Goal: Transaction & Acquisition: Purchase product/service

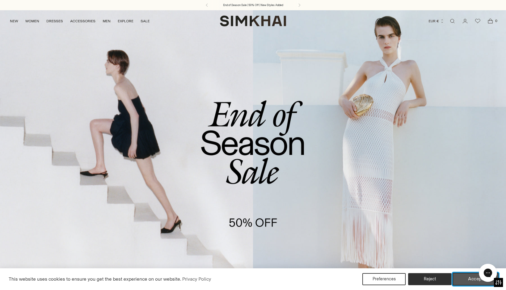
click at [464, 277] on button "Accept" at bounding box center [476, 279] width 46 height 13
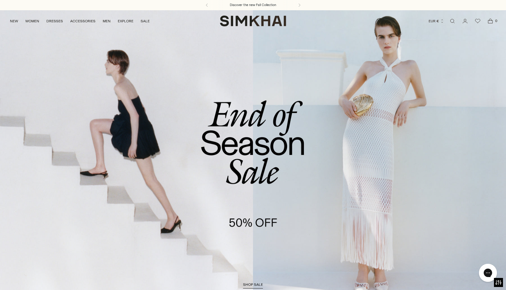
click at [256, 285] on span "shop sale" at bounding box center [253, 284] width 20 height 4
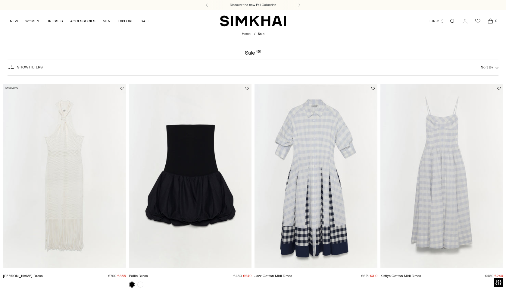
click at [488, 71] on div "Show Filters Show Filters Sort By Recommended Most Popular Newest" at bounding box center [253, 67] width 491 height 17
click at [490, 67] on span "Sort By" at bounding box center [487, 67] width 12 height 4
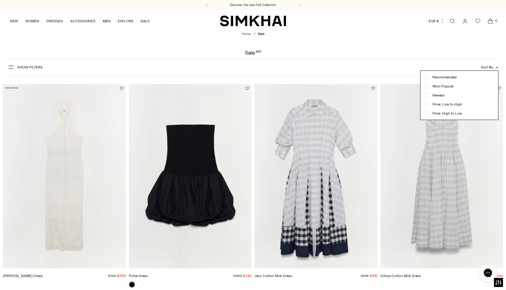
click at [450, 113] on span "Price: High to Low" at bounding box center [445, 113] width 33 height 5
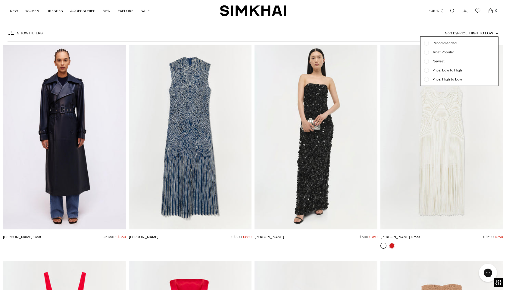
scroll to position [45, 0]
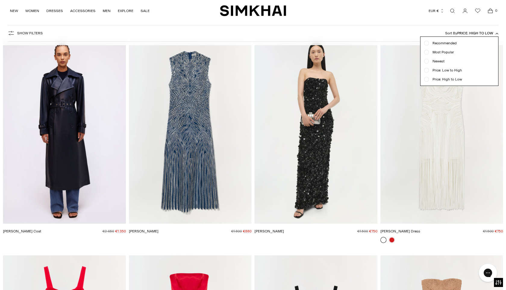
click at [377, 36] on div "Show Filters Show Filters Sort By Price: High to Low Recommended Most Popular N…" at bounding box center [253, 33] width 491 height 17
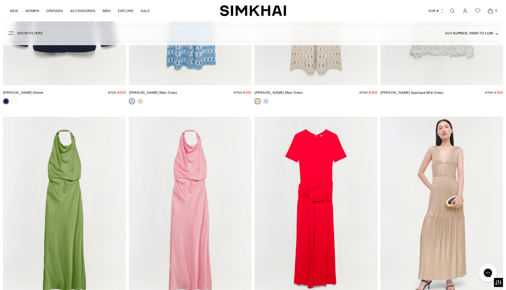
scroll to position [2601, 0]
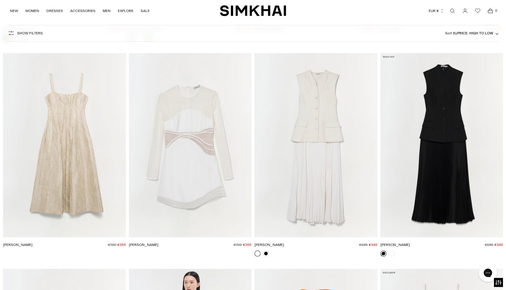
click at [30, 33] on span "Show Filters" at bounding box center [30, 33] width 26 height 4
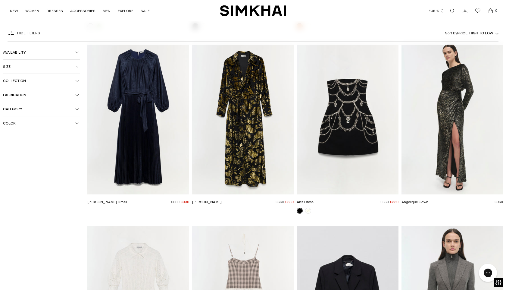
click at [32, 66] on span "Size" at bounding box center [39, 66] width 72 height 4
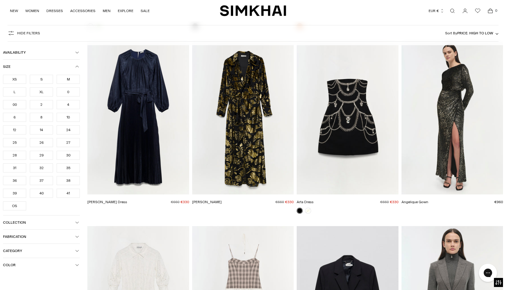
click at [18, 95] on div "L" at bounding box center [14, 91] width 23 height 9
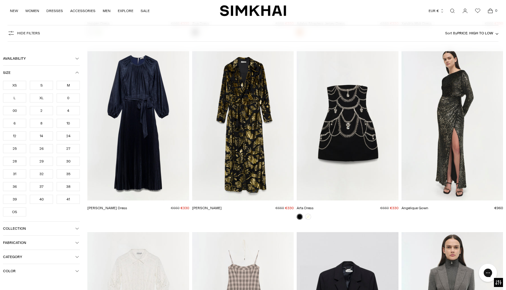
scroll to position [2607, 0]
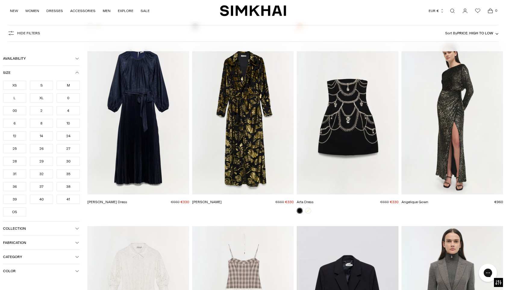
click at [37, 101] on div "XL" at bounding box center [41, 97] width 23 height 9
click at [72, 124] on div "10" at bounding box center [68, 123] width 23 height 9
click at [71, 163] on div "30" at bounding box center [68, 161] width 23 height 9
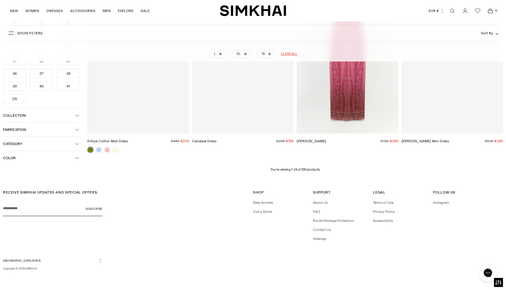
click at [16, 177] on div "RECEIVE SIMKHAI UPDATES AND SPECIAL OFFERS: Your email Subscribe Shop Shop New …" at bounding box center [253, 232] width 506 height 115
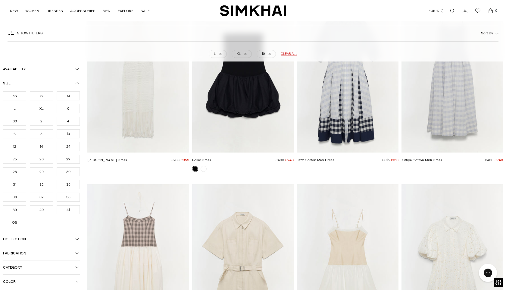
scroll to position [45, 0]
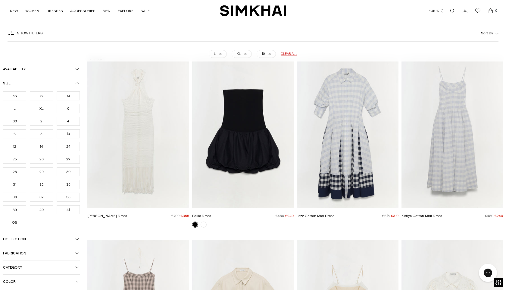
click at [14, 187] on div "31" at bounding box center [14, 184] width 23 height 9
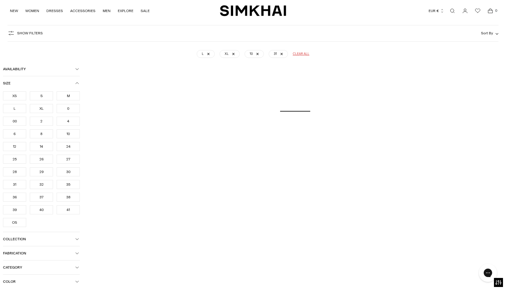
click at [48, 212] on div "40" at bounding box center [41, 209] width 23 height 9
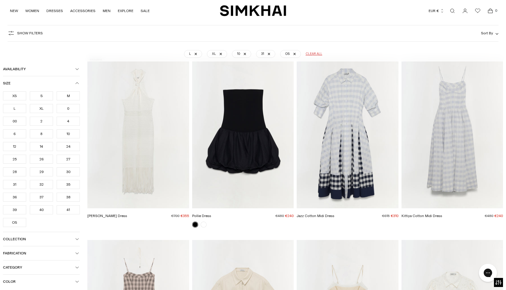
click at [68, 212] on div "41" at bounding box center [68, 209] width 23 height 9
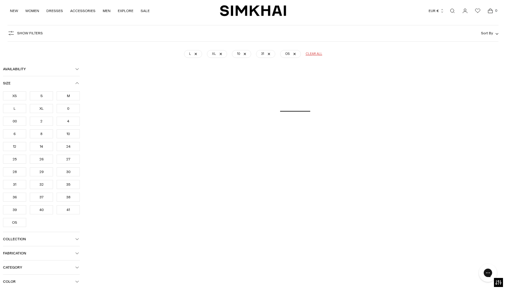
click at [52, 212] on div "40" at bounding box center [41, 209] width 23 height 9
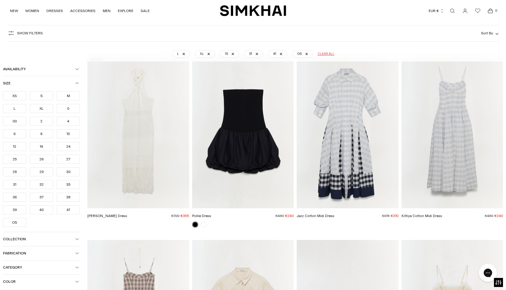
click at [47, 211] on div "40" at bounding box center [41, 209] width 23 height 9
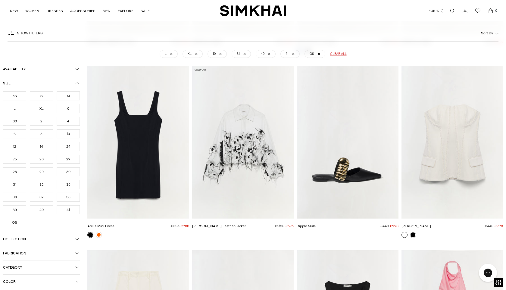
scroll to position [4817, 0]
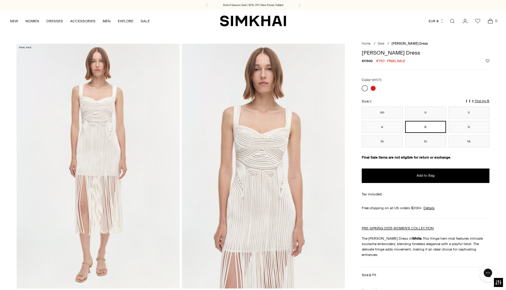
click at [372, 84] on div at bounding box center [368, 88] width 17 height 8
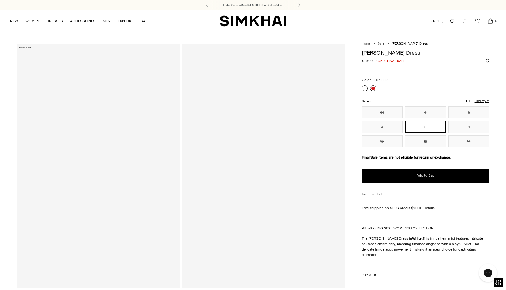
click at [372, 86] on link at bounding box center [373, 88] width 6 height 6
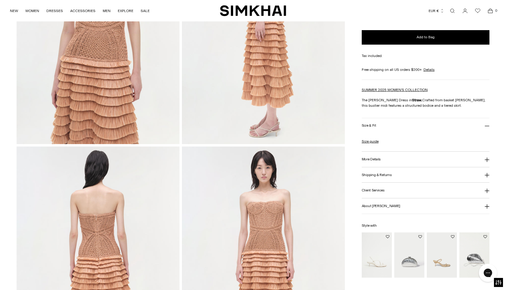
scroll to position [698, 0]
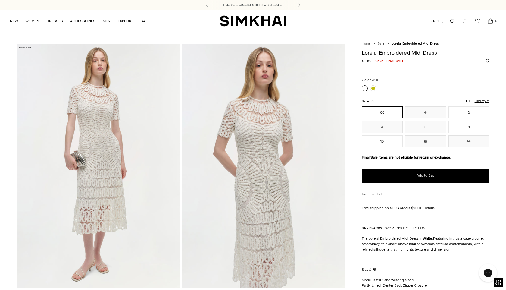
scroll to position [225, 0]
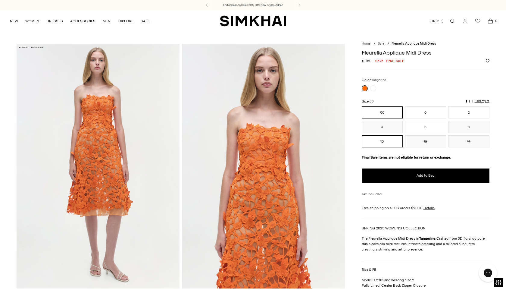
click at [377, 142] on button "10" at bounding box center [382, 141] width 41 height 12
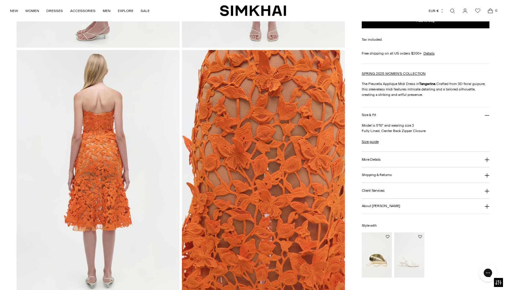
scroll to position [490, 0]
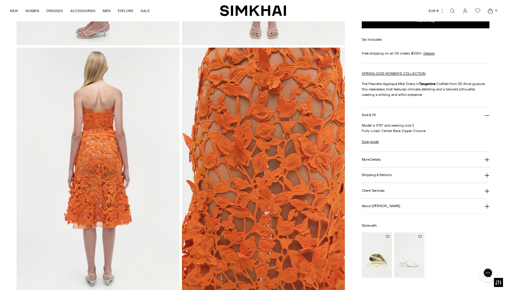
click at [151, 173] on img at bounding box center [98, 170] width 163 height 244
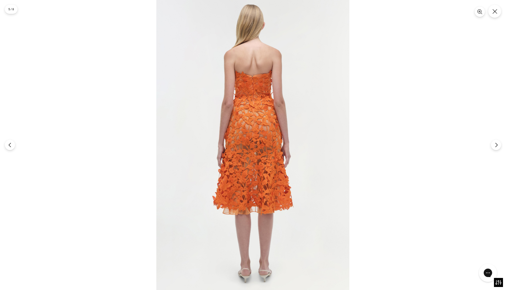
click at [242, 144] on img at bounding box center [252, 145] width 193 height 290
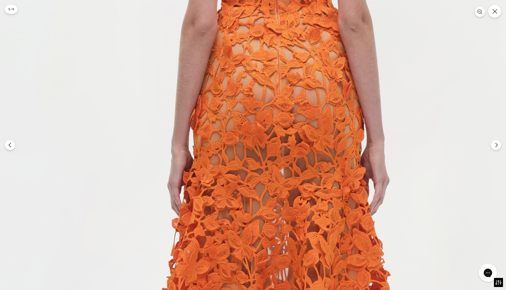
click at [242, 144] on img at bounding box center [275, 146] width 579 height 869
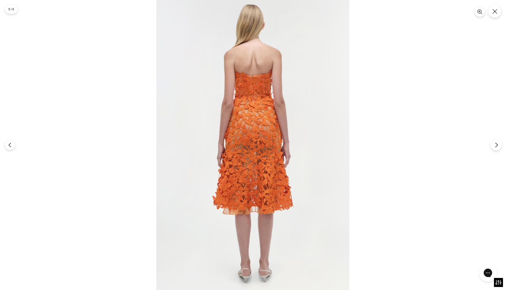
click at [497, 143] on icon "Next" at bounding box center [496, 144] width 5 height 5
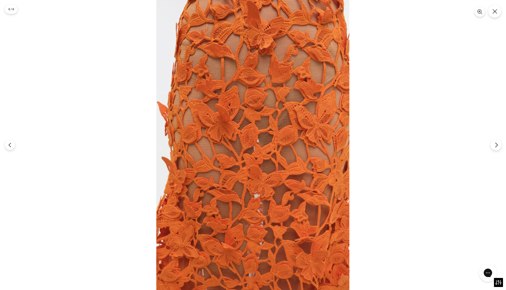
click at [497, 143] on icon "Next" at bounding box center [496, 144] width 5 height 5
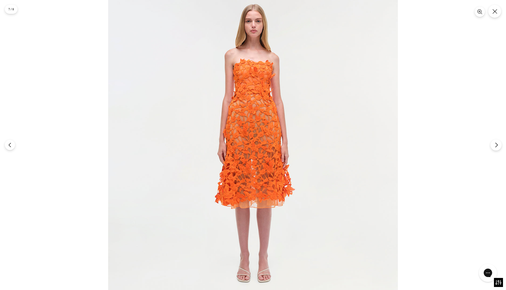
click at [497, 143] on icon "Next" at bounding box center [496, 144] width 5 height 5
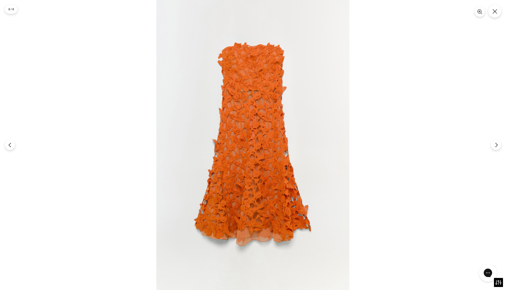
click at [301, 151] on img at bounding box center [252, 145] width 193 height 290
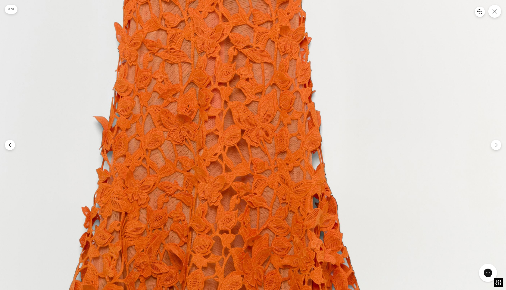
click at [306, 147] on img at bounding box center [216, 133] width 579 height 869
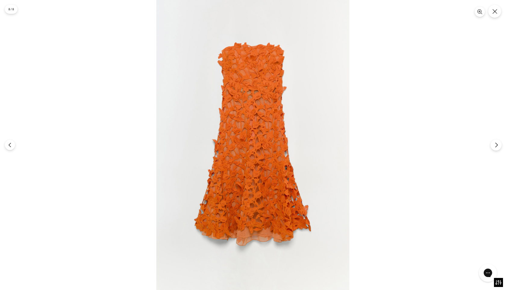
click at [497, 144] on icon "Next" at bounding box center [496, 144] width 5 height 5
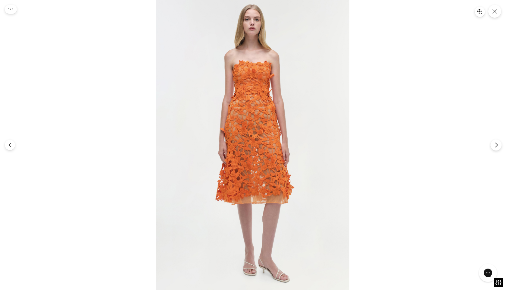
click at [497, 144] on icon "Next" at bounding box center [496, 144] width 5 height 5
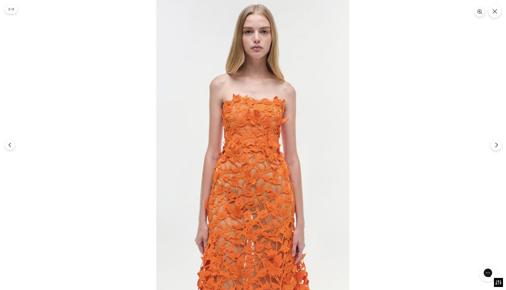
click at [497, 144] on icon "Next" at bounding box center [496, 144] width 5 height 5
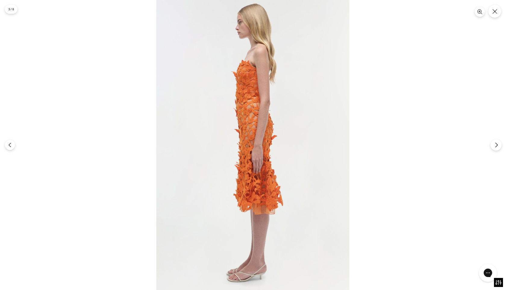
click at [497, 144] on icon "Next" at bounding box center [496, 144] width 5 height 5
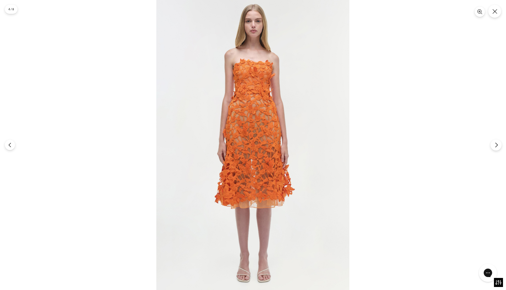
click at [497, 144] on icon "Next" at bounding box center [496, 144] width 5 height 5
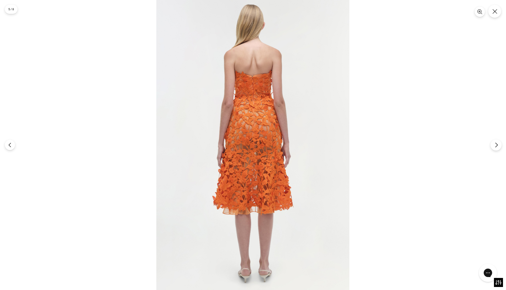
click at [497, 144] on icon "Next" at bounding box center [496, 144] width 5 height 5
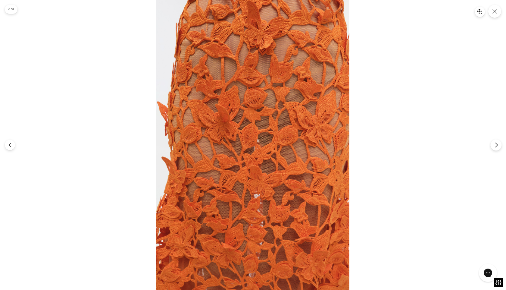
click at [497, 144] on icon "Next" at bounding box center [496, 144] width 5 height 5
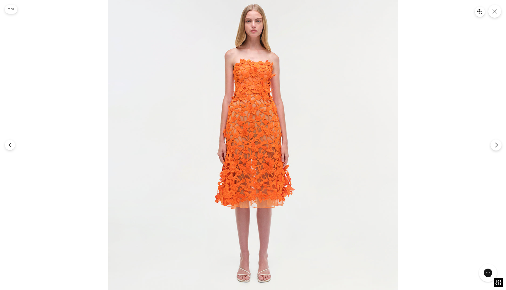
click at [497, 144] on icon "Next" at bounding box center [496, 144] width 5 height 5
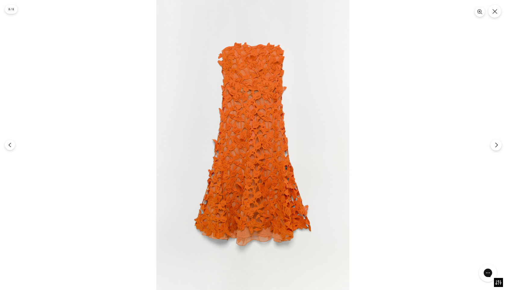
click at [497, 144] on icon "Next" at bounding box center [496, 144] width 5 height 5
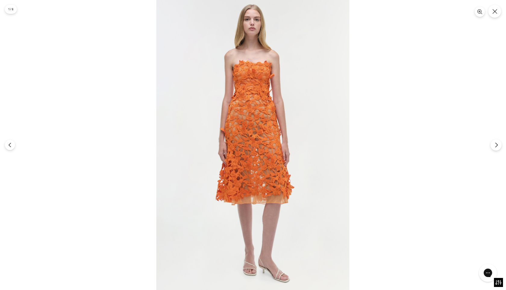
click at [497, 144] on icon "Next" at bounding box center [496, 144] width 5 height 5
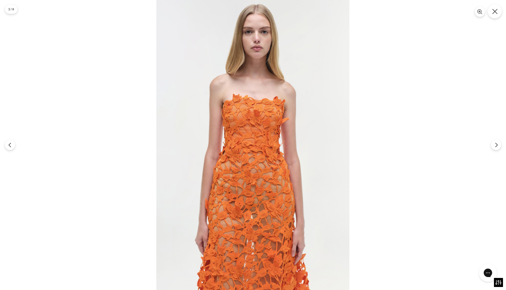
click at [494, 15] on button "Close" at bounding box center [495, 11] width 14 height 14
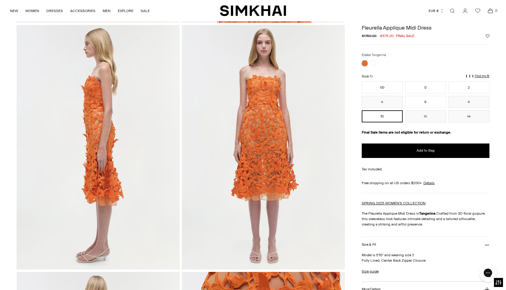
scroll to position [265, 0]
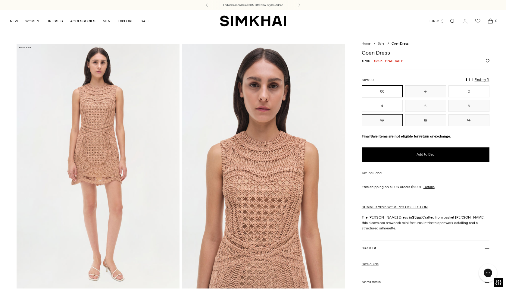
click at [390, 125] on button "10" at bounding box center [382, 120] width 41 height 12
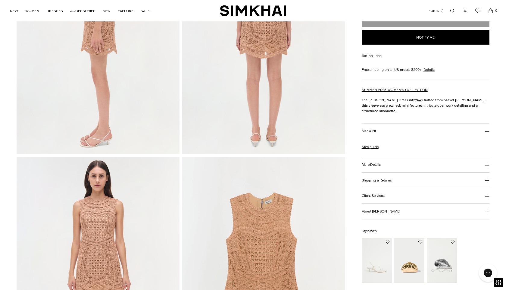
scroll to position [446, 0]
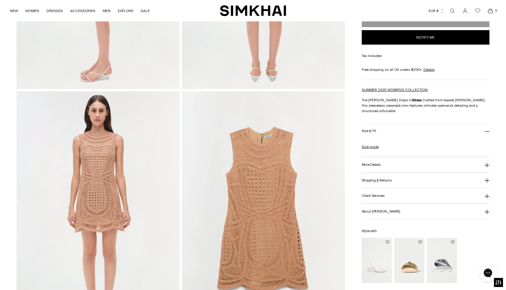
click at [106, 185] on img at bounding box center [98, 213] width 163 height 244
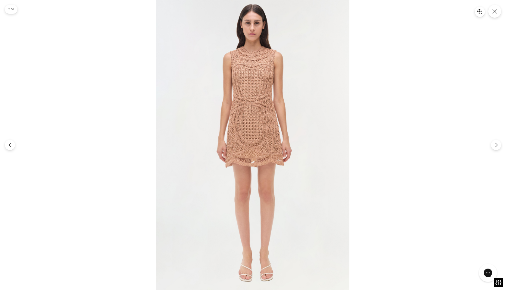
click at [287, 120] on img at bounding box center [252, 145] width 193 height 290
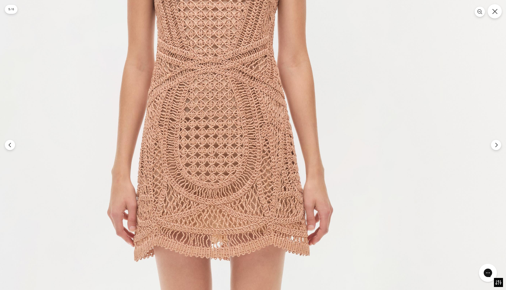
click at [497, 7] on button "Close" at bounding box center [495, 11] width 14 height 14
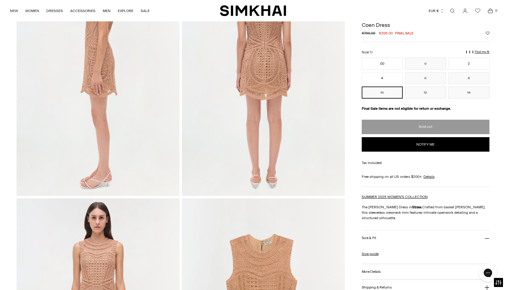
scroll to position [339, 0]
click at [416, 146] on button "Notify me" at bounding box center [426, 144] width 128 height 14
select select "**********"
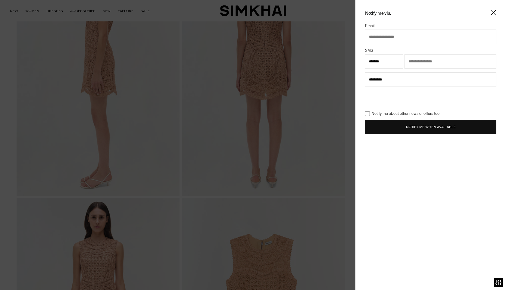
select select "**"
click at [412, 40] on input "text" at bounding box center [430, 37] width 131 height 14
type input "**********"
click at [440, 127] on button "Notify Me When Available" at bounding box center [430, 127] width 131 height 14
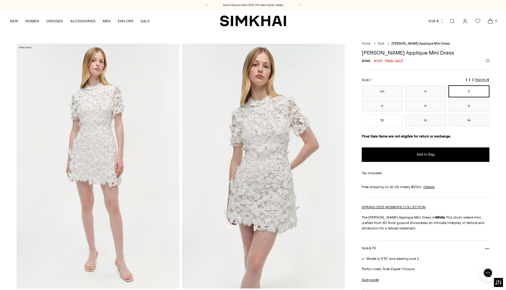
click at [286, 152] on img at bounding box center [263, 166] width 163 height 244
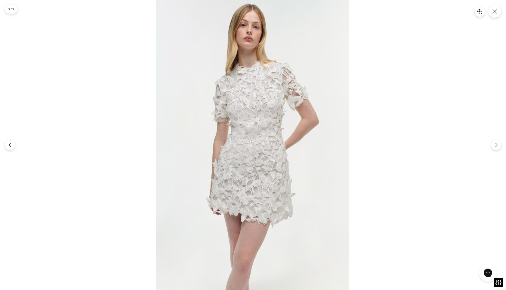
click at [286, 152] on img at bounding box center [252, 145] width 193 height 290
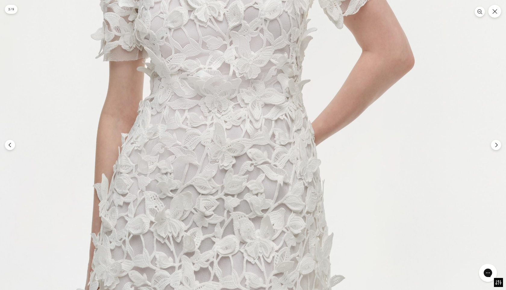
click at [286, 152] on img at bounding box center [216, 130] width 579 height 869
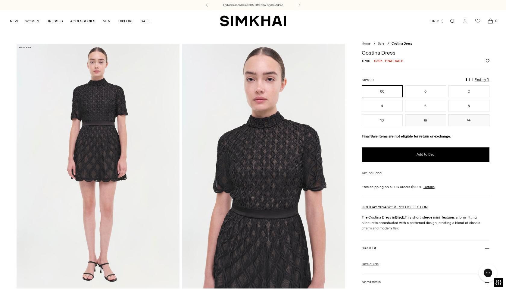
click at [301, 184] on img at bounding box center [263, 166] width 163 height 244
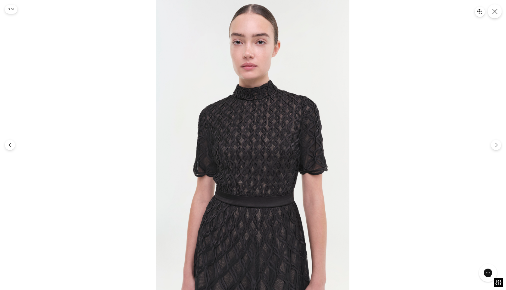
click at [500, 13] on button "Close" at bounding box center [495, 11] width 14 height 14
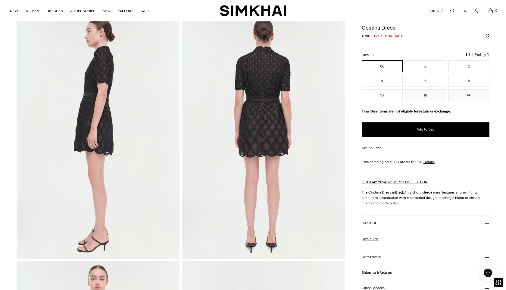
scroll to position [196, 0]
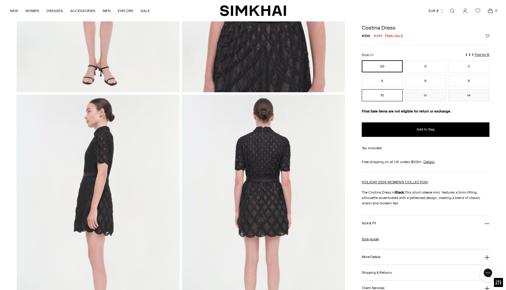
click at [384, 98] on button "10" at bounding box center [382, 95] width 41 height 12
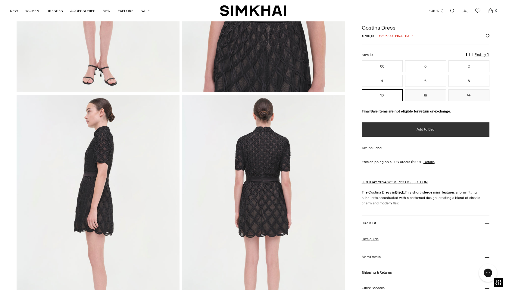
click at [408, 126] on button "Add to Bag" at bounding box center [426, 129] width 128 height 14
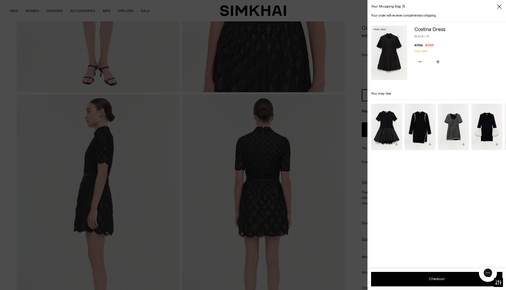
click at [314, 102] on div at bounding box center [253, 145] width 506 height 290
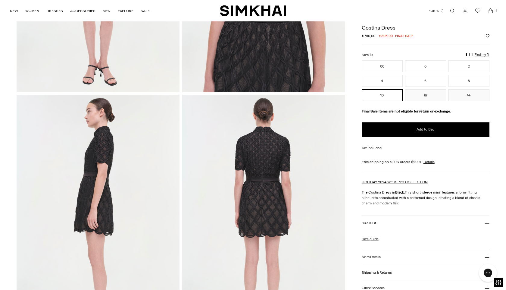
click at [492, 5] on span "Open cart modal" at bounding box center [490, 11] width 12 height 12
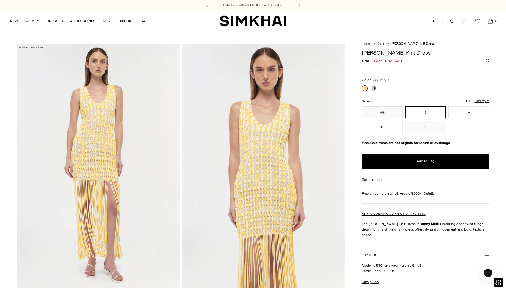
click at [288, 167] on img at bounding box center [263, 166] width 163 height 244
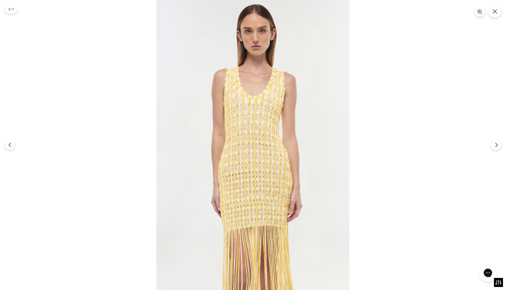
click at [288, 167] on img at bounding box center [252, 145] width 193 height 290
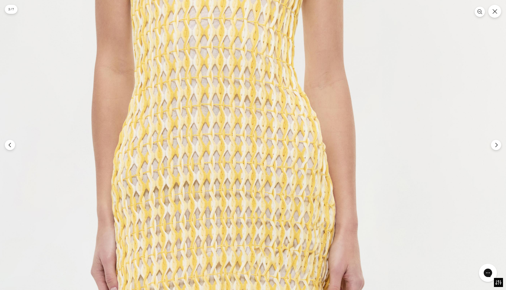
click at [288, 167] on img at bounding box center [216, 99] width 579 height 869
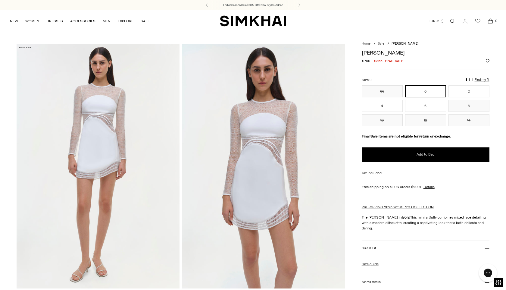
click at [284, 190] on img at bounding box center [263, 166] width 163 height 244
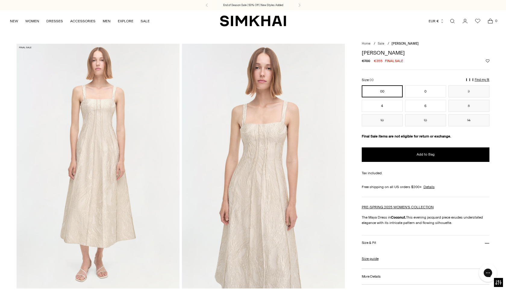
click at [299, 178] on img at bounding box center [263, 166] width 163 height 244
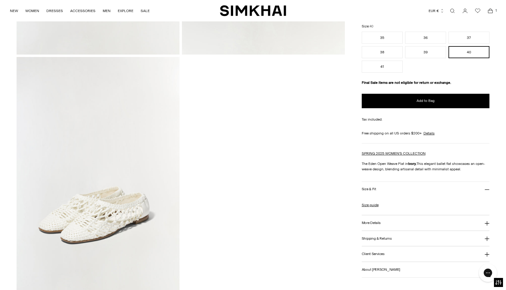
scroll to position [554, 0]
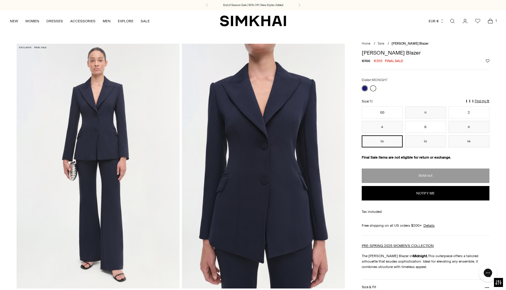
click at [375, 86] on link at bounding box center [373, 88] width 6 height 6
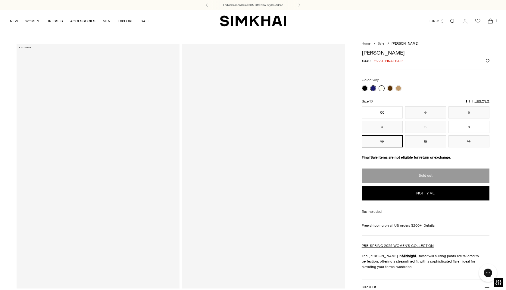
click at [382, 88] on link at bounding box center [382, 88] width 6 height 6
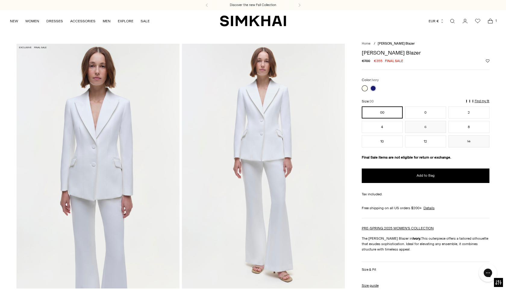
click at [268, 108] on img at bounding box center [263, 166] width 163 height 244
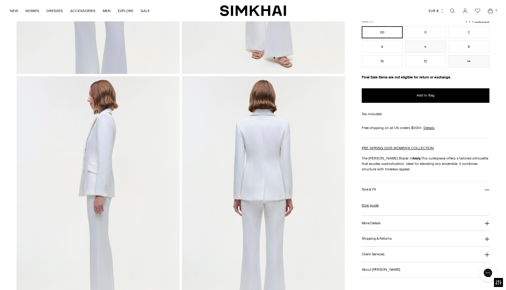
scroll to position [252, 0]
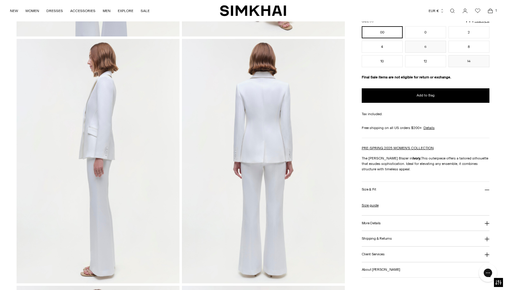
click at [391, 220] on button "More Details" at bounding box center [426, 222] width 128 height 15
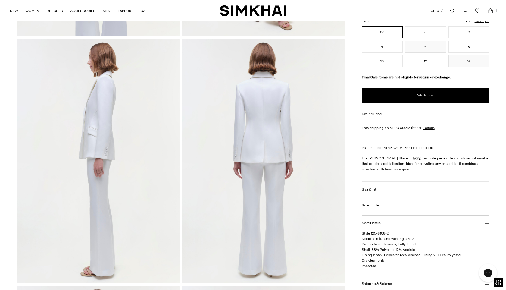
click at [391, 220] on button "More Details" at bounding box center [426, 222] width 128 height 15
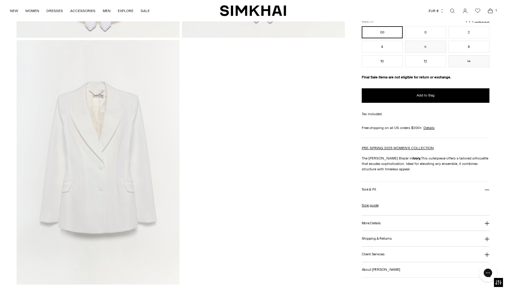
scroll to position [774, 0]
